Goal: Information Seeking & Learning: Find specific fact

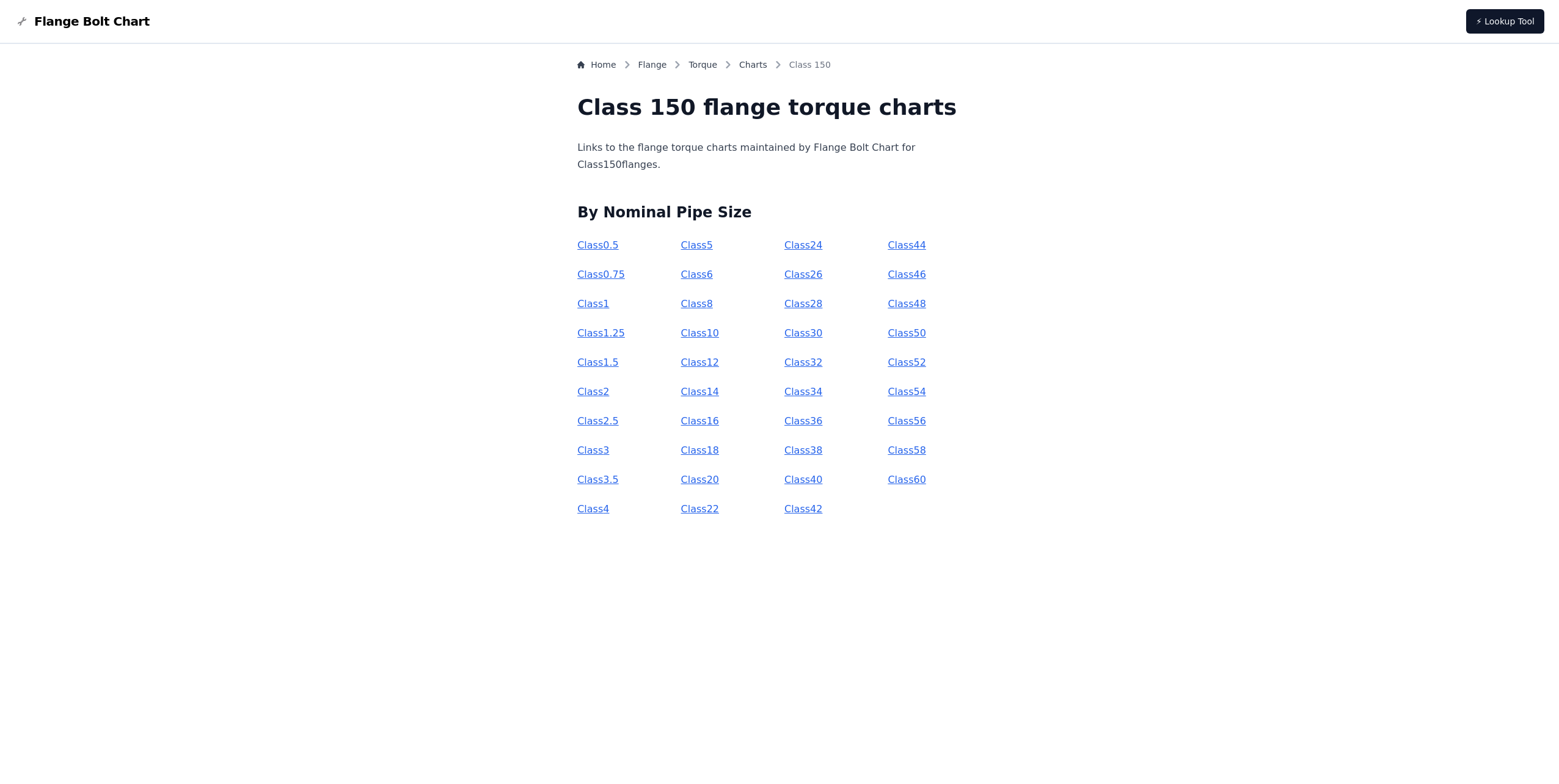
click at [719, 449] on link "Class 18" at bounding box center [700, 450] width 38 height 12
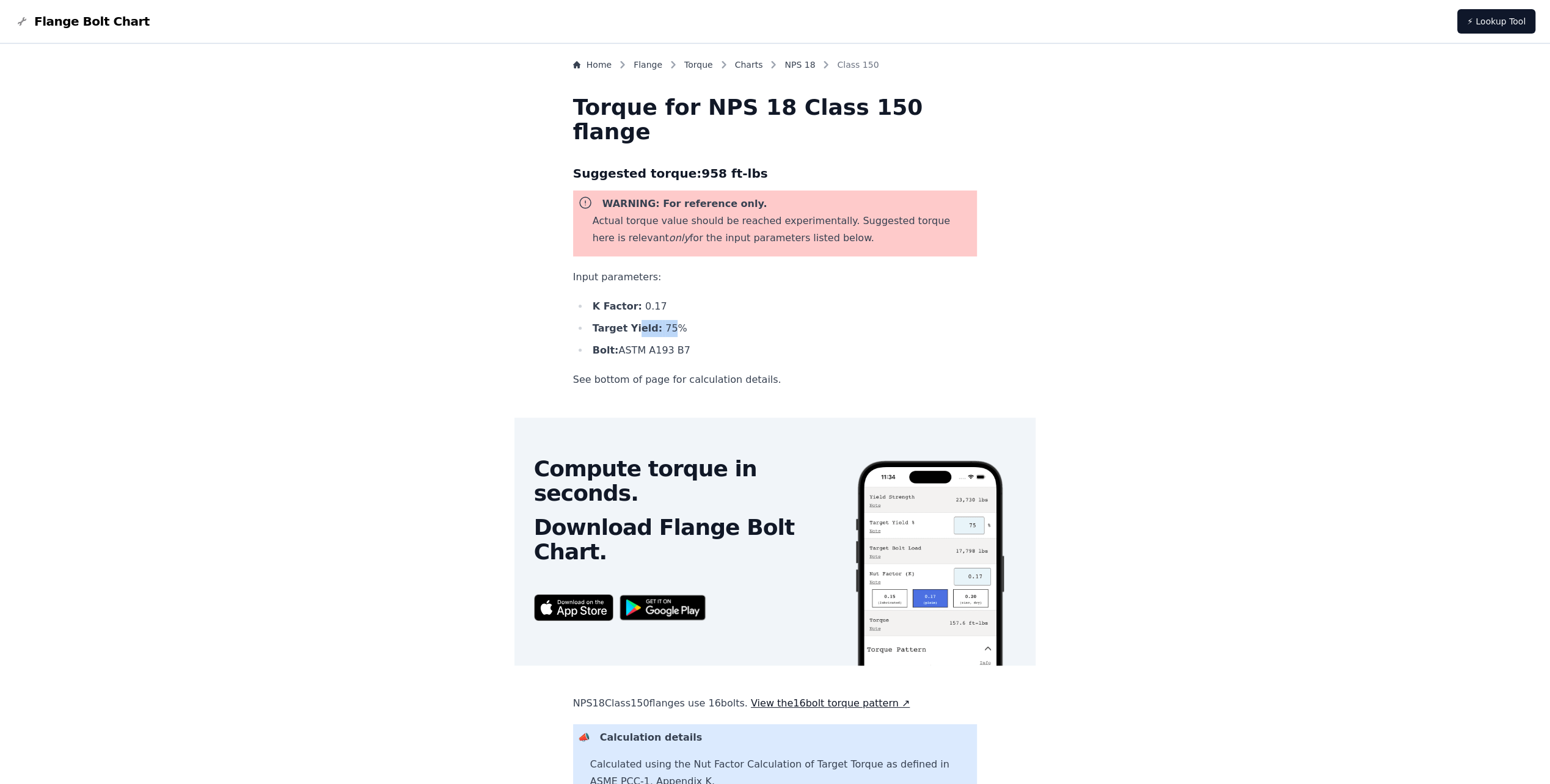
drag, startPoint x: 695, startPoint y: 330, endPoint x: 665, endPoint y: 326, distance: 30.3
click at [665, 326] on li "Target Yield: 75 %" at bounding box center [782, 328] width 389 height 17
drag, startPoint x: 665, startPoint y: 326, endPoint x: 634, endPoint y: 344, distance: 35.8
click at [619, 344] on b "Bolt:" at bounding box center [605, 350] width 26 height 12
drag, startPoint x: 649, startPoint y: 354, endPoint x: 709, endPoint y: 355, distance: 60.0
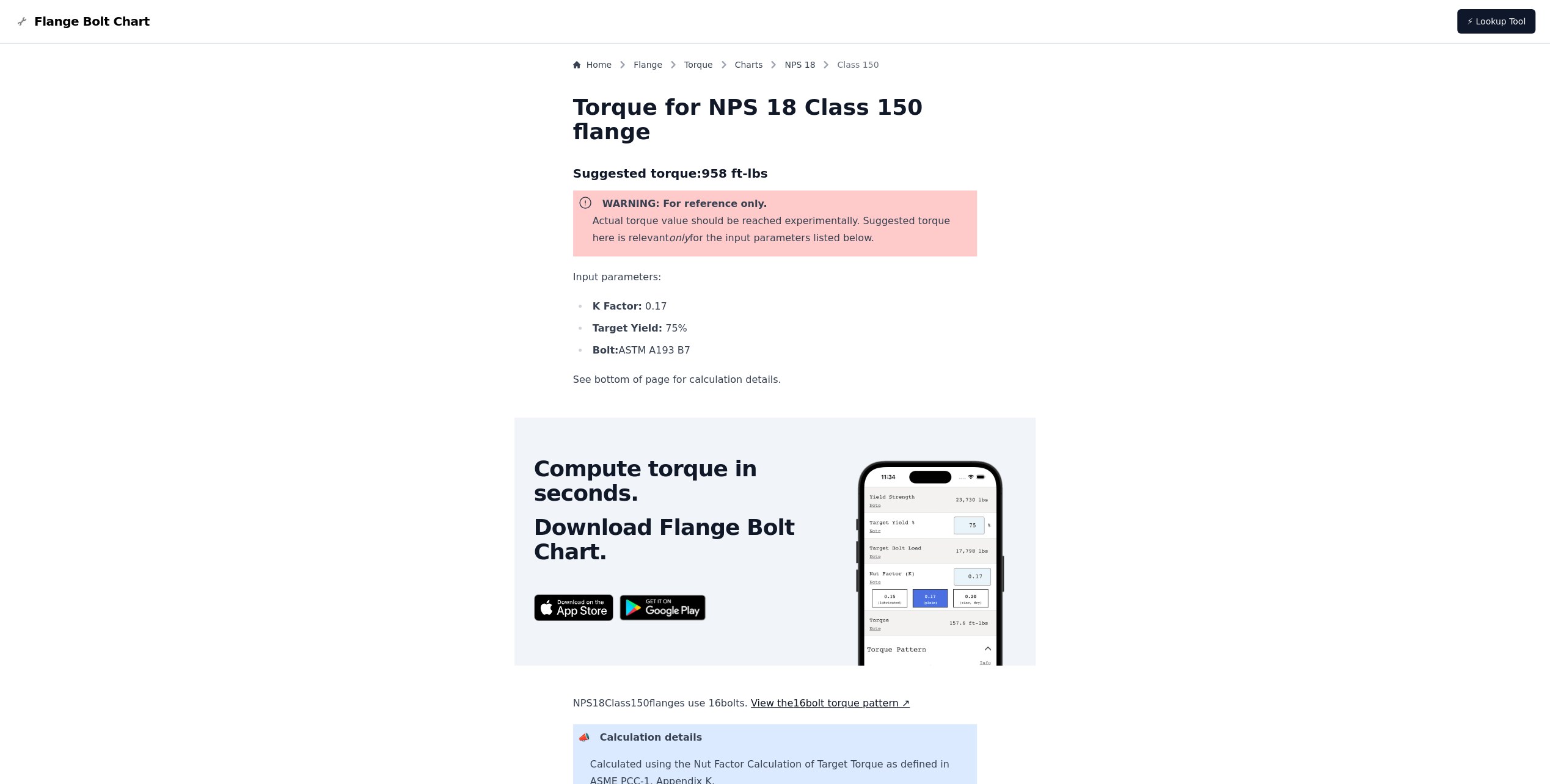
click at [709, 355] on li "Bolt: ASTM A193 B7" at bounding box center [782, 351] width 389 height 17
drag, startPoint x: 709, startPoint y: 355, endPoint x: 713, endPoint y: 360, distance: 6.4
click at [712, 360] on div "Home Flange Torque Charts NPS 18 Class 150 Torque for NPS 18 Class 150 flange S…" at bounding box center [775, 548] width 405 height 981
drag, startPoint x: 711, startPoint y: 356, endPoint x: 691, endPoint y: 357, distance: 20.0
click at [691, 357] on li "Bolt: ASTM A193 B7" at bounding box center [782, 351] width 389 height 17
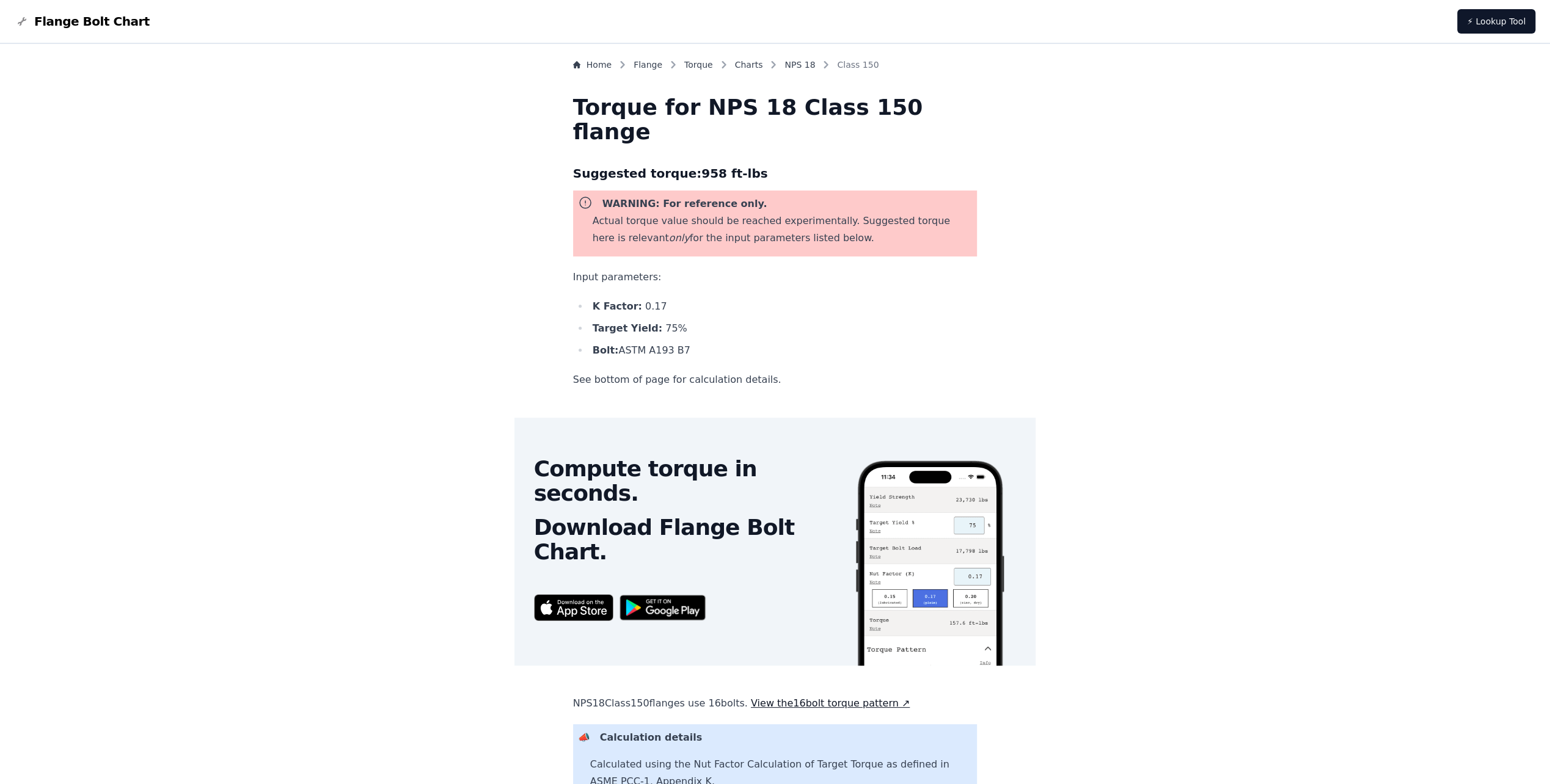
drag, startPoint x: 691, startPoint y: 357, endPoint x: 677, endPoint y: 352, distance: 14.9
click at [678, 360] on div "Home Flange Torque Charts NPS 18 Class 150 Torque for NPS 18 Class 150 flange S…" at bounding box center [775, 548] width 405 height 981
drag, startPoint x: 704, startPoint y: 174, endPoint x: 787, endPoint y: 176, distance: 83.0
click at [787, 176] on h3 "Suggested torque: 958 ft-lbs" at bounding box center [775, 173] width 405 height 19
drag, startPoint x: 787, startPoint y: 176, endPoint x: 832, endPoint y: 326, distance: 156.6
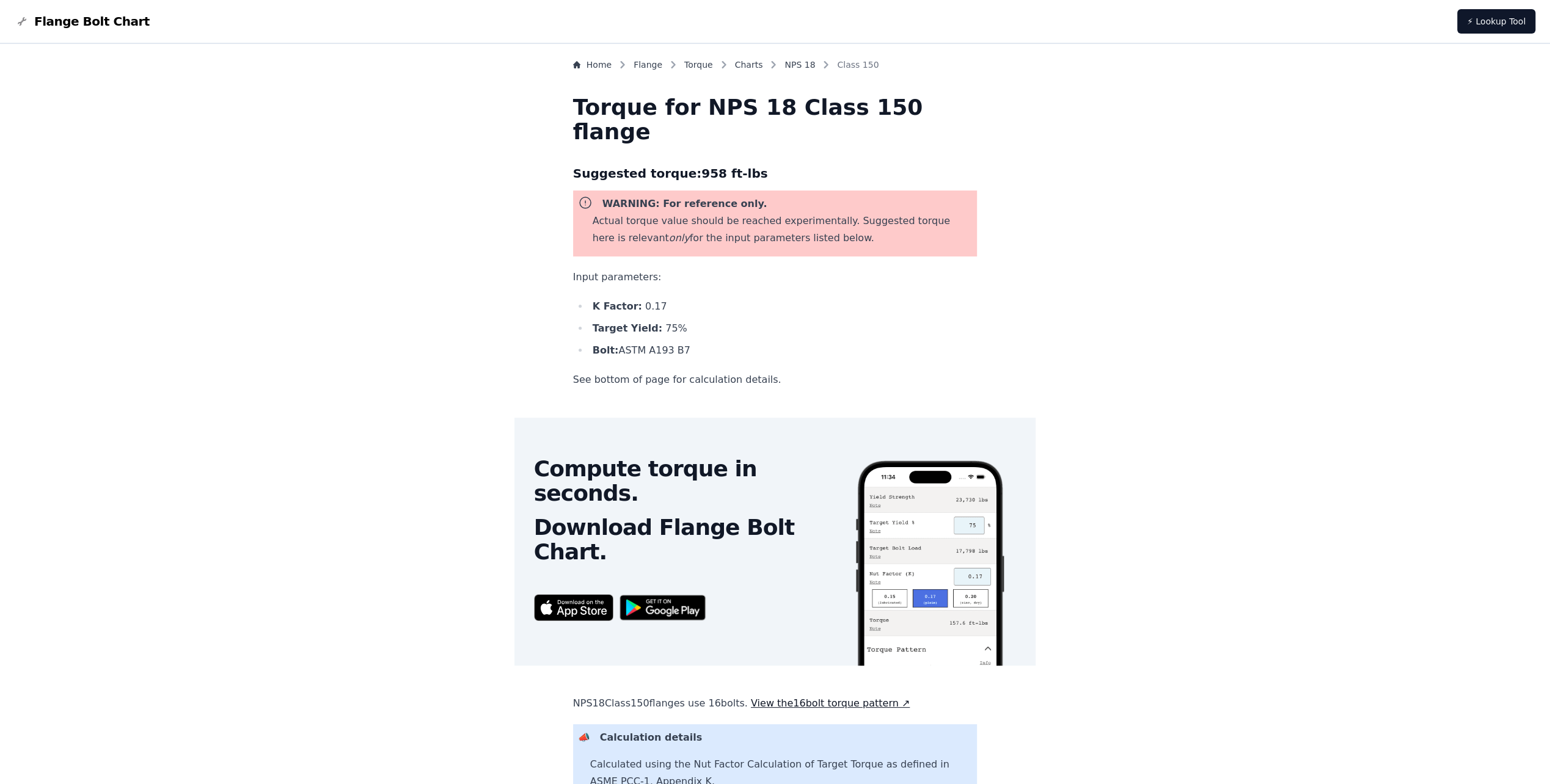
click at [832, 326] on li "Target Yield: 75 %" at bounding box center [782, 328] width 389 height 17
drag, startPoint x: 664, startPoint y: 225, endPoint x: 829, endPoint y: 223, distance: 165.0
click at [829, 223] on p "Actual torque value should be reached experimentally. Suggested torque here is …" at bounding box center [781, 229] width 380 height 34
drag, startPoint x: 829, startPoint y: 223, endPoint x: 831, endPoint y: 248, distance: 25.1
click at [831, 248] on div "WARNING: For reference only. Actual torque value should be reached experimental…" at bounding box center [775, 223] width 405 height 66
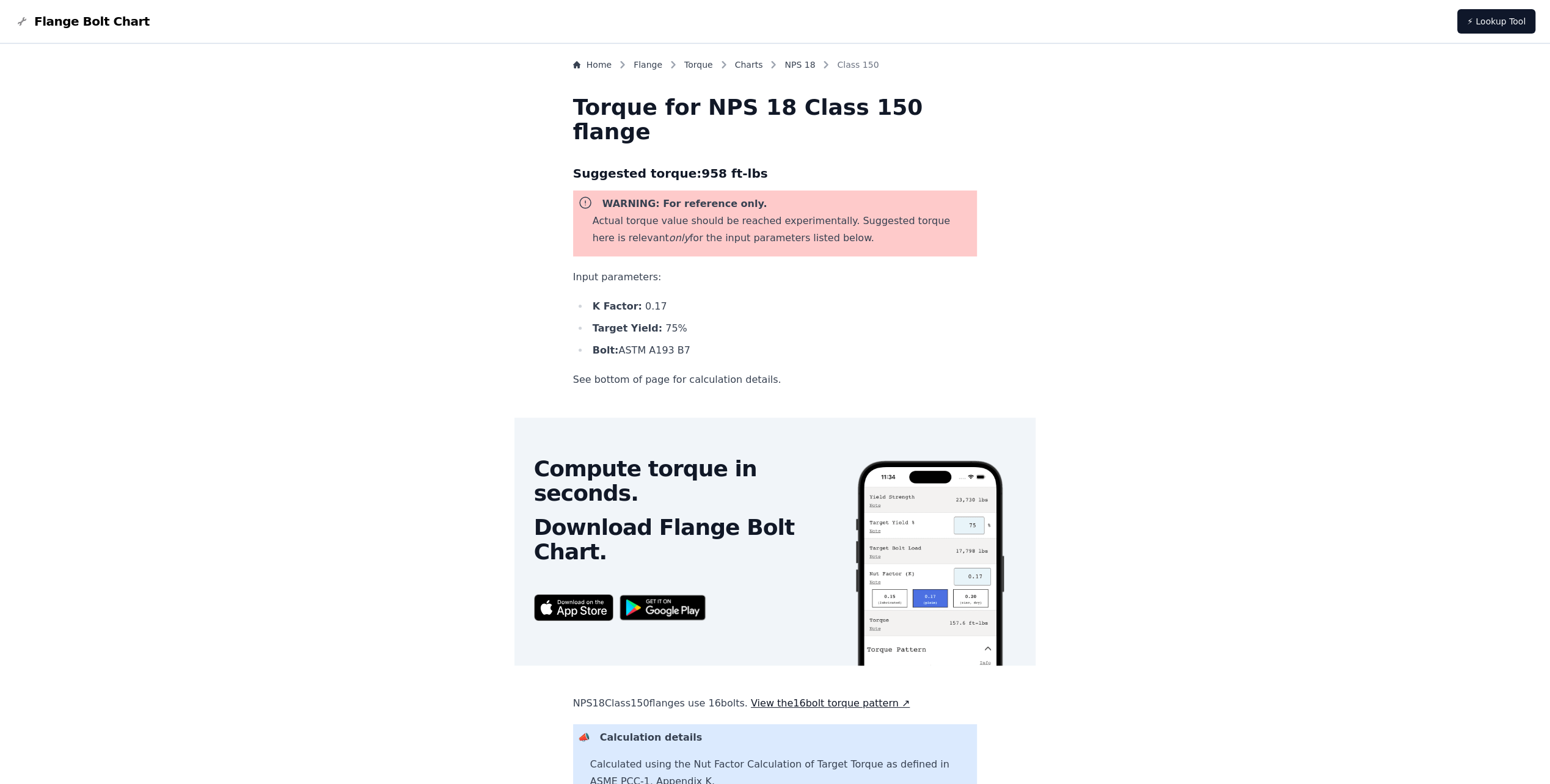
drag, startPoint x: 881, startPoint y: 239, endPoint x: 683, endPoint y: 231, distance: 198.2
click at [683, 231] on p "Actual torque value should be reached experimentally. Suggested torque here is …" at bounding box center [781, 229] width 380 height 34
drag, startPoint x: 683, startPoint y: 231, endPoint x: 671, endPoint y: 238, distance: 13.9
click at [671, 238] on p "Actual torque value should be reached experimentally. Suggested torque here is …" at bounding box center [781, 229] width 380 height 34
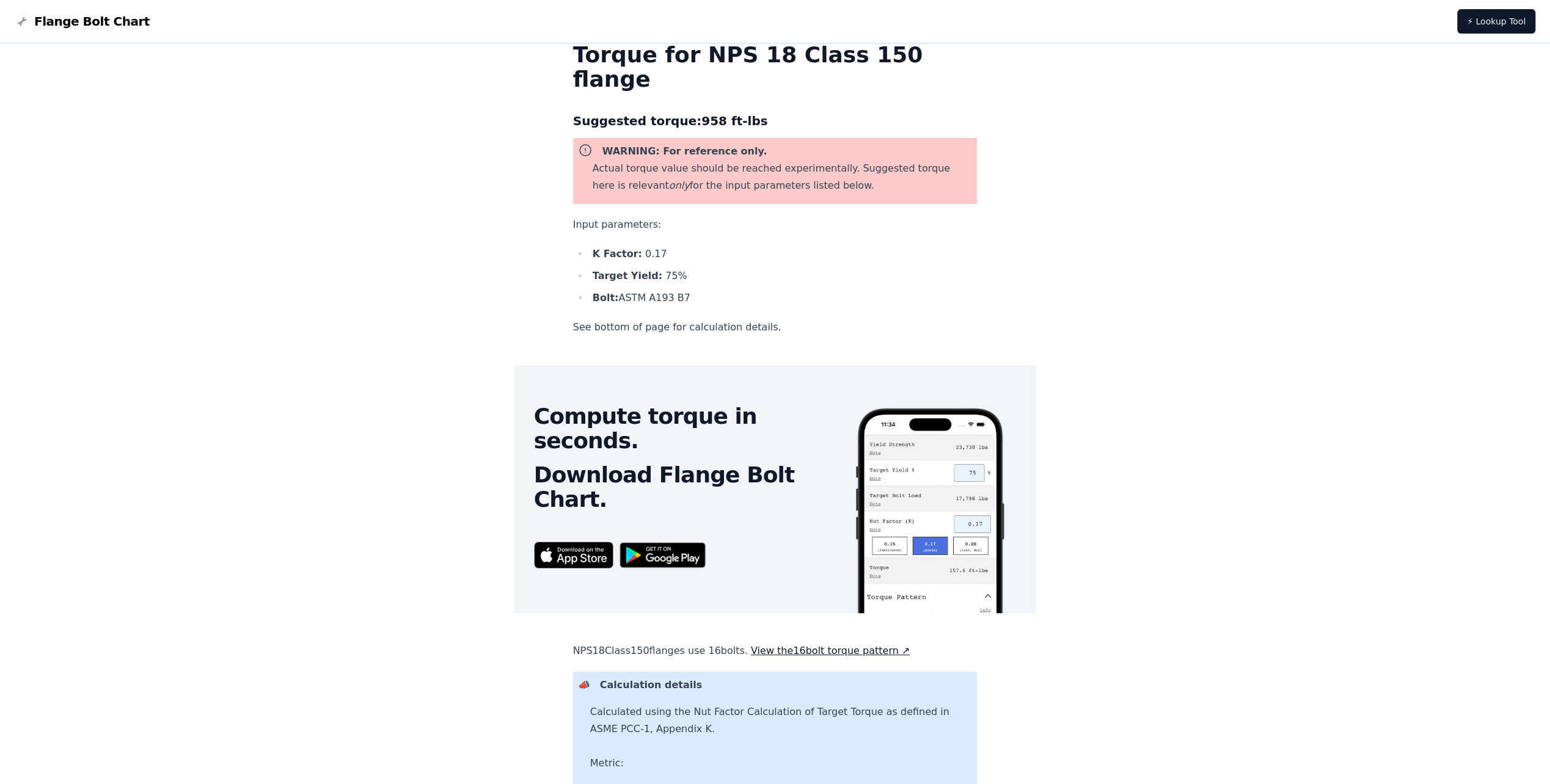
scroll to position [122, 0]
